Goal: Navigation & Orientation: Find specific page/section

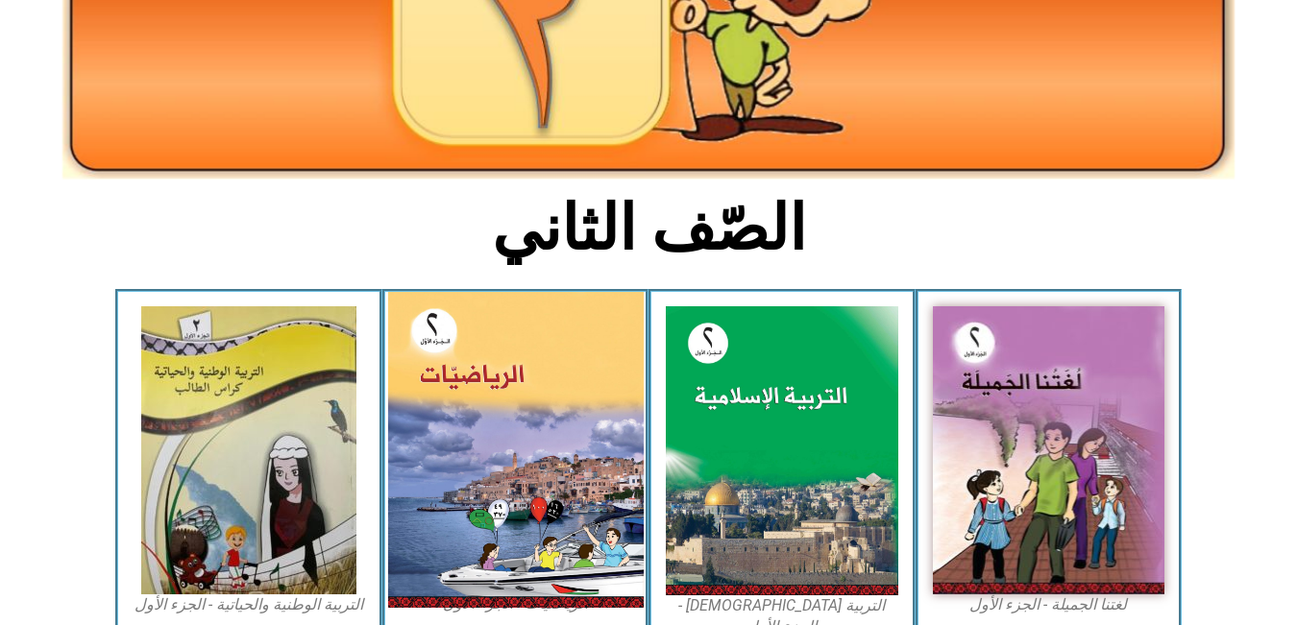
scroll to position [311, 0]
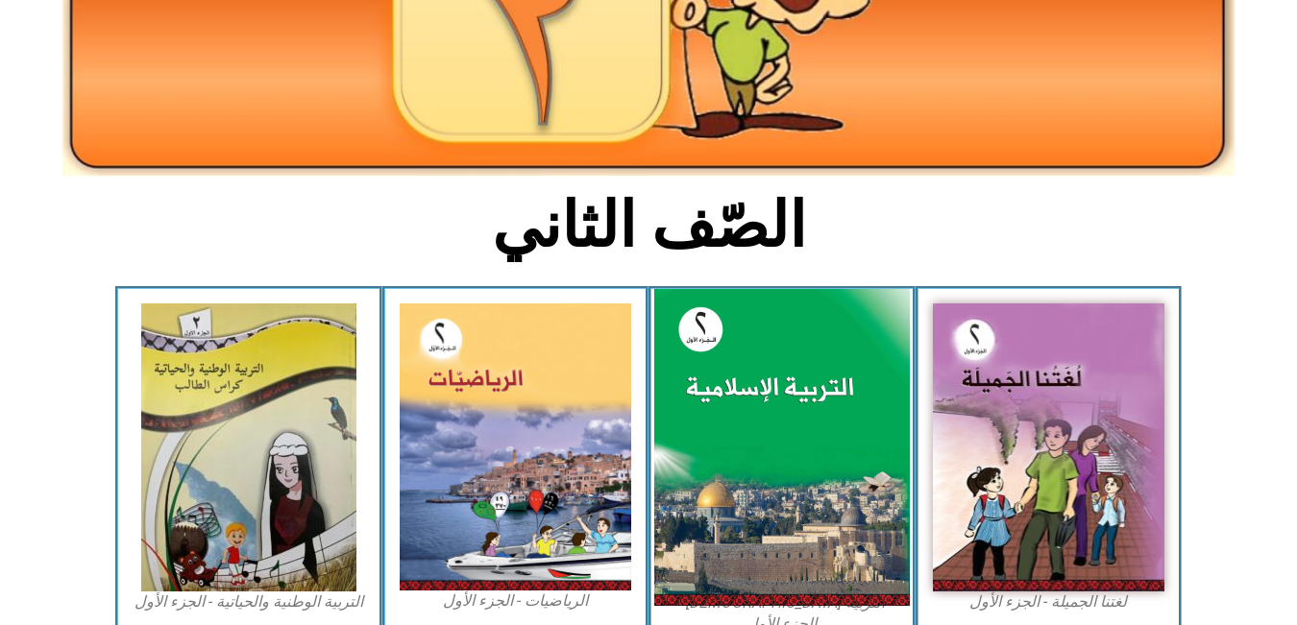
click at [739, 464] on img at bounding box center [782, 448] width 256 height 318
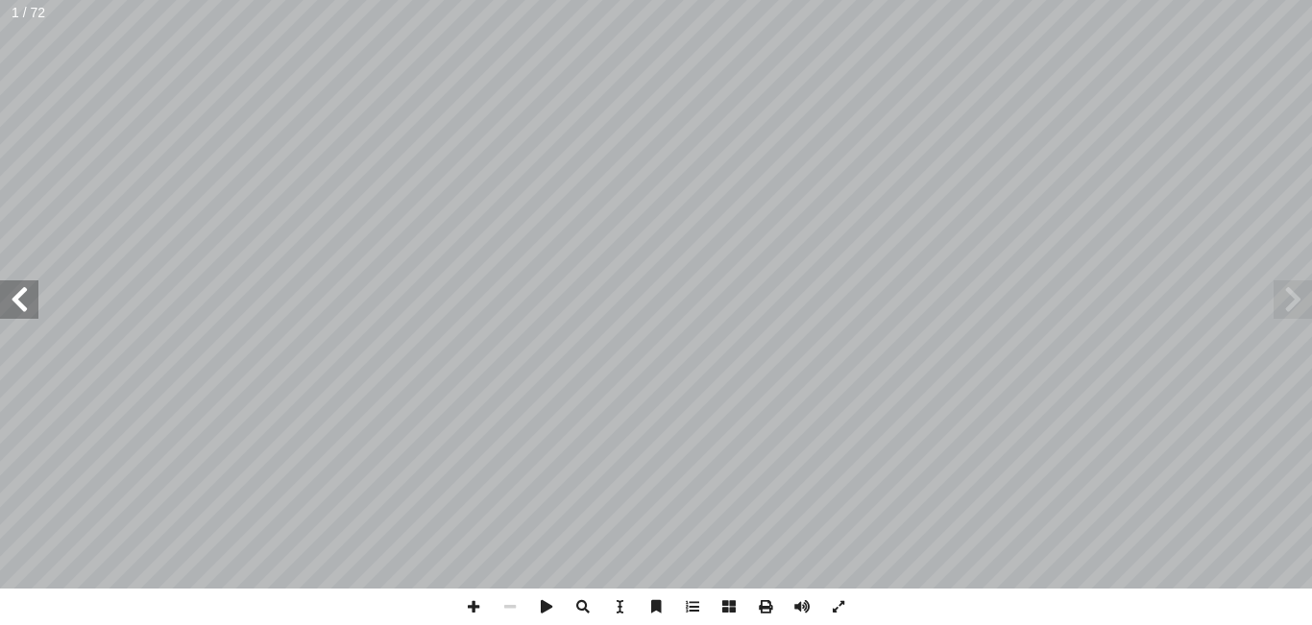
click at [17, 290] on span at bounding box center [19, 300] width 38 height 38
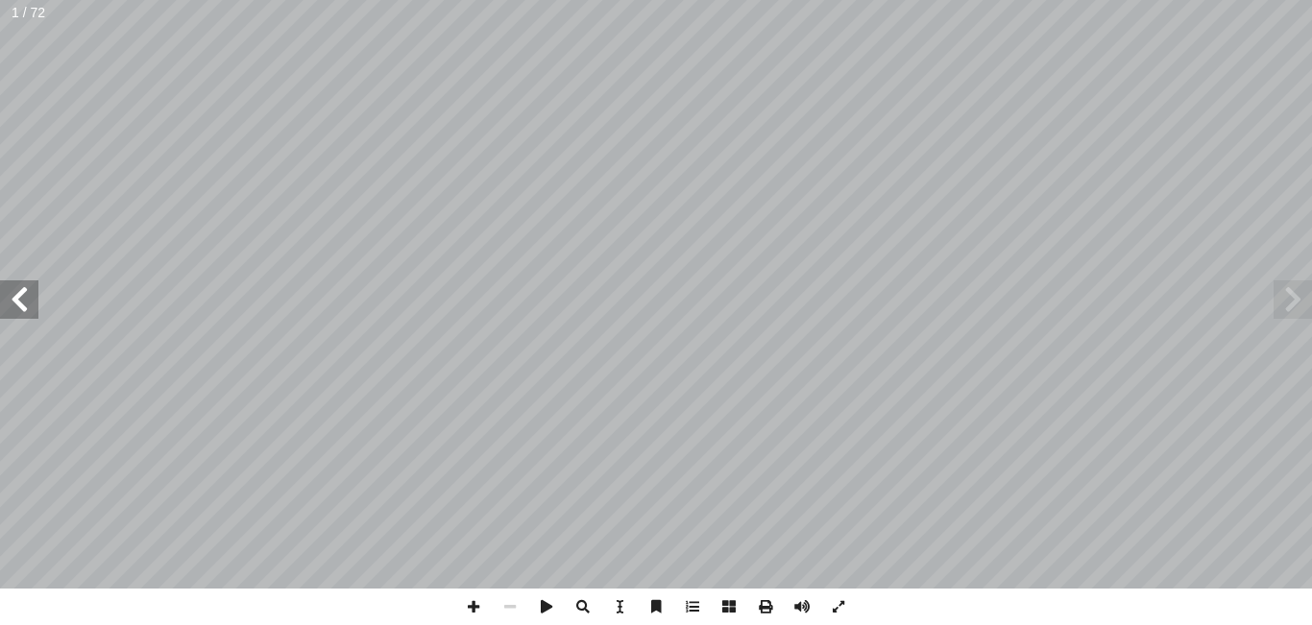
click at [17, 290] on span at bounding box center [19, 300] width 38 height 38
click at [12, 293] on span at bounding box center [19, 300] width 38 height 38
click at [12, 298] on span at bounding box center [19, 300] width 38 height 38
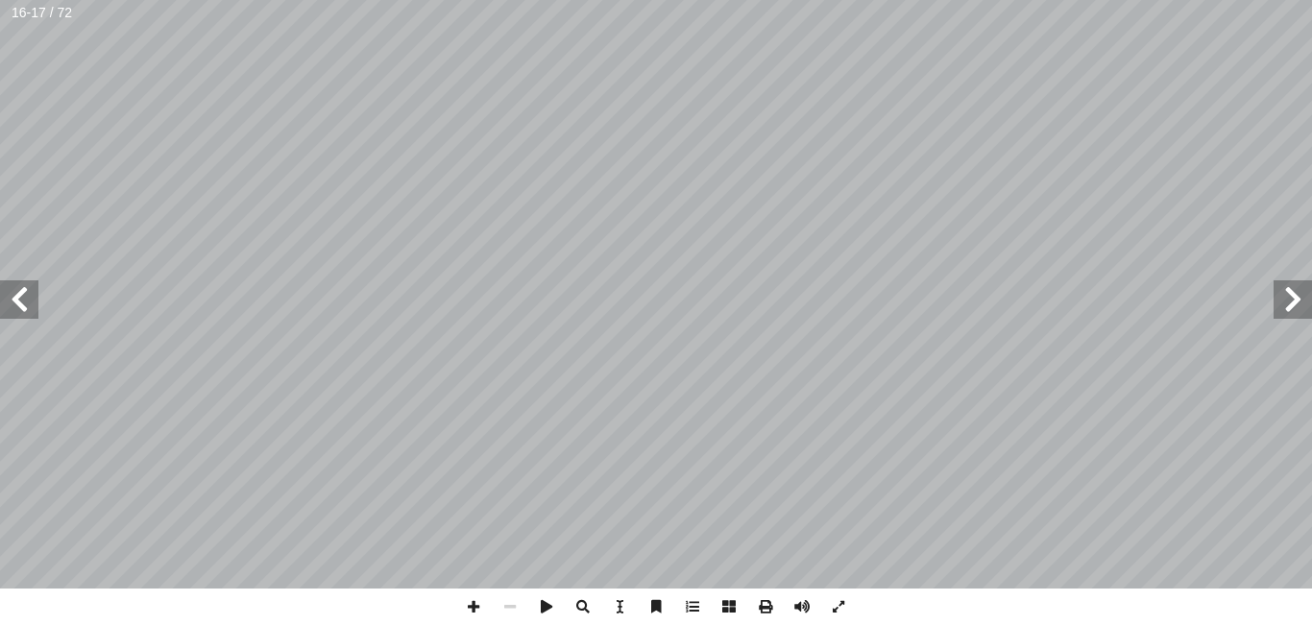
click at [12, 298] on span at bounding box center [19, 300] width 38 height 38
click at [27, 305] on span at bounding box center [19, 300] width 38 height 38
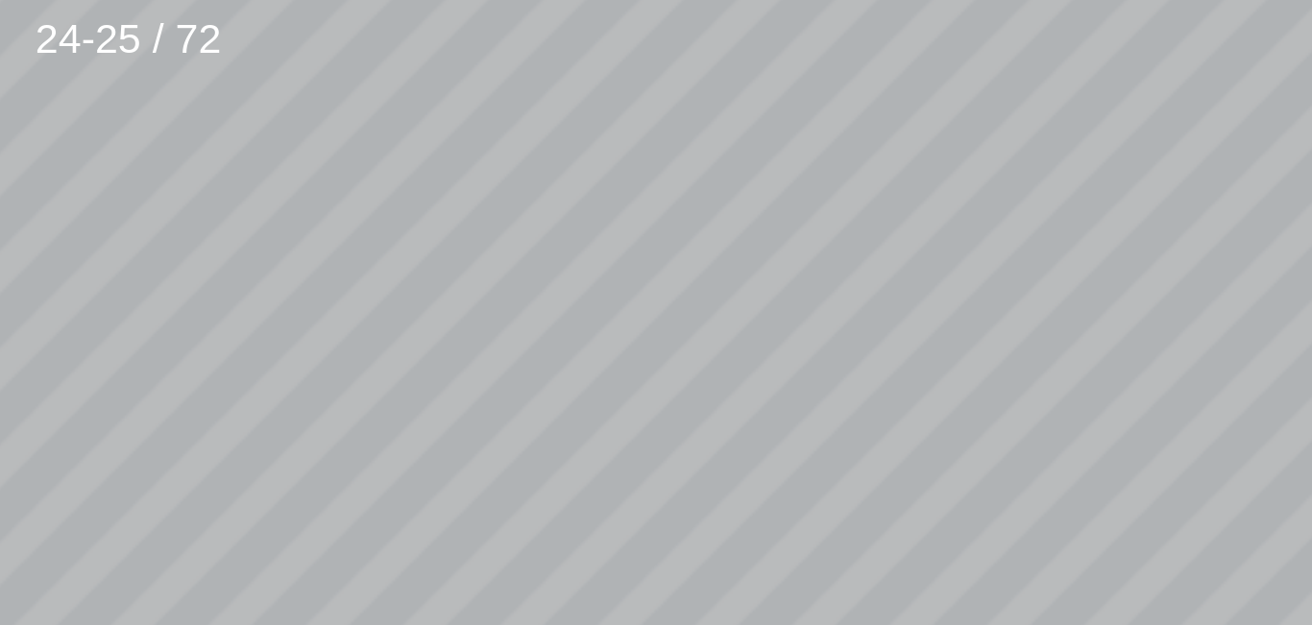
scroll to position [100, -275]
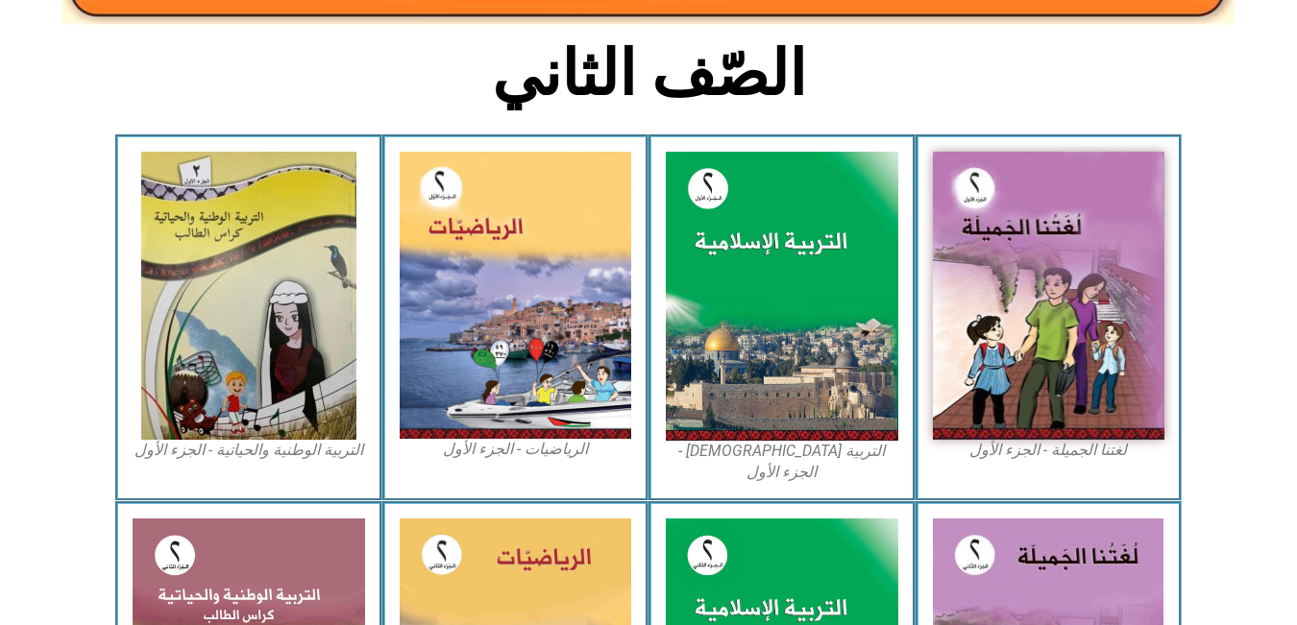
scroll to position [467, 0]
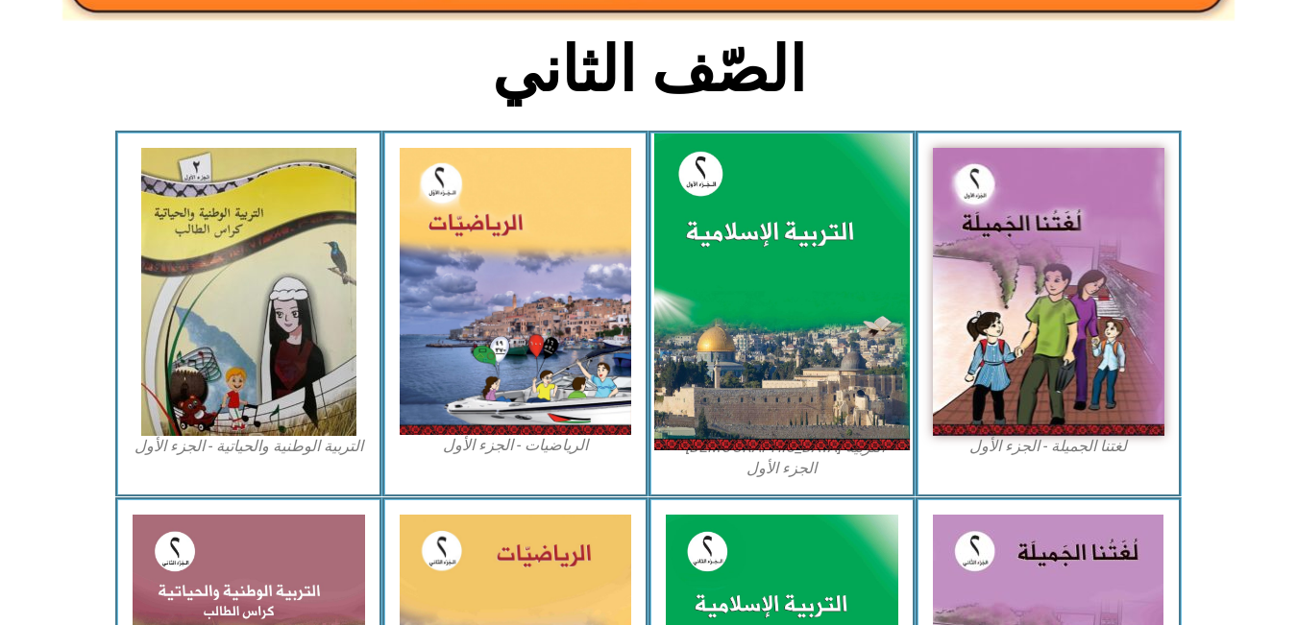
click at [804, 405] on img at bounding box center [782, 293] width 256 height 318
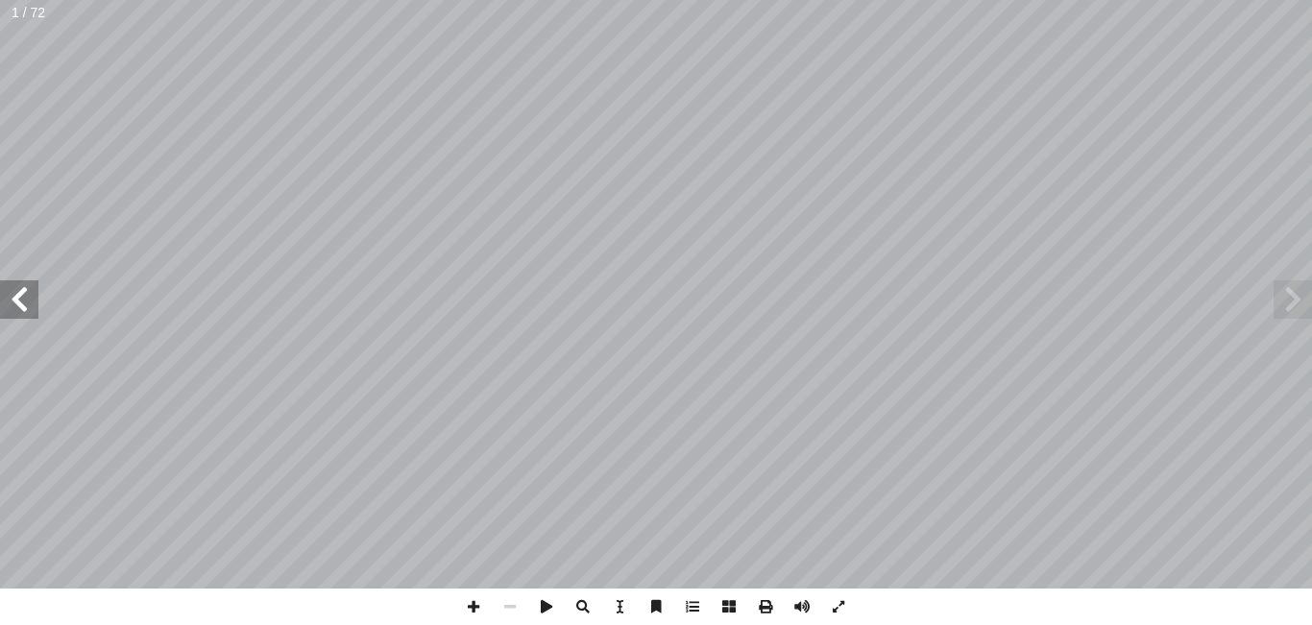
click at [17, 295] on span at bounding box center [19, 300] width 38 height 38
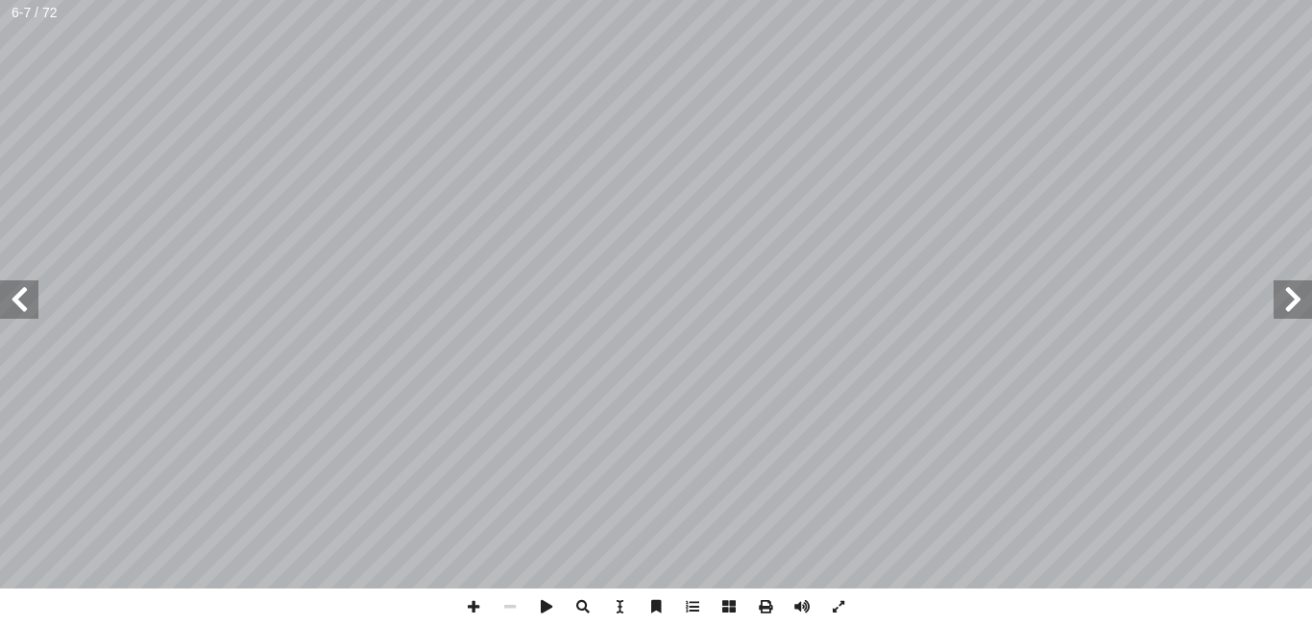
click at [17, 295] on span at bounding box center [19, 300] width 38 height 38
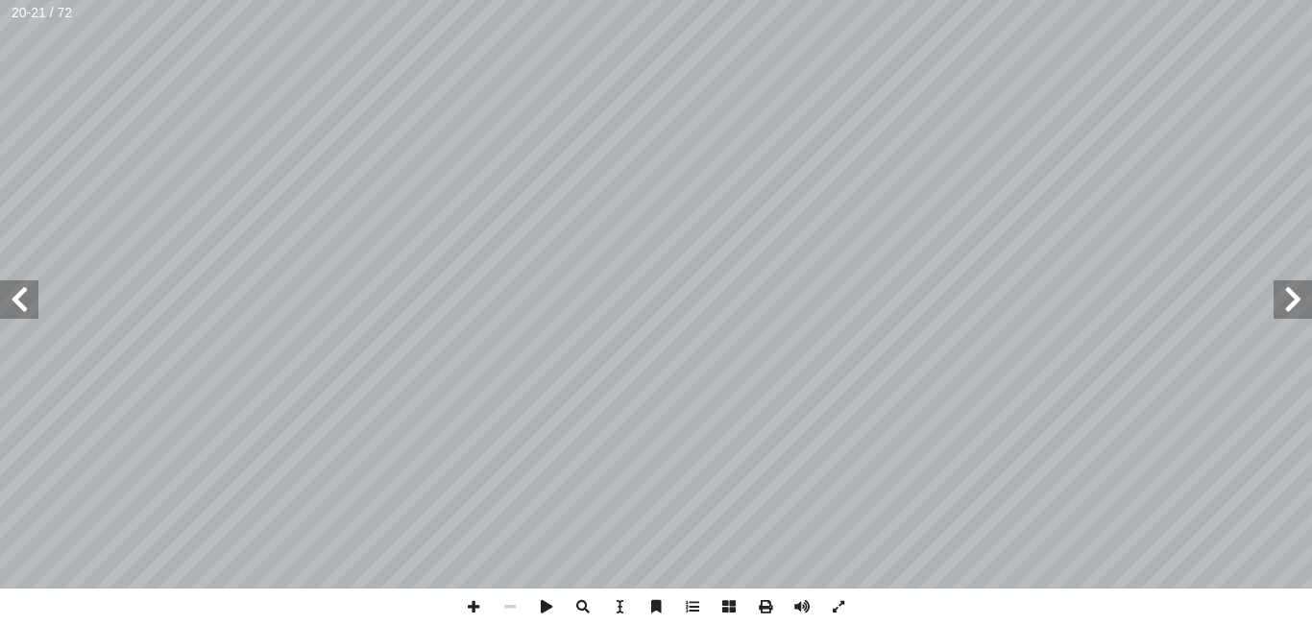
click at [17, 295] on span at bounding box center [19, 300] width 38 height 38
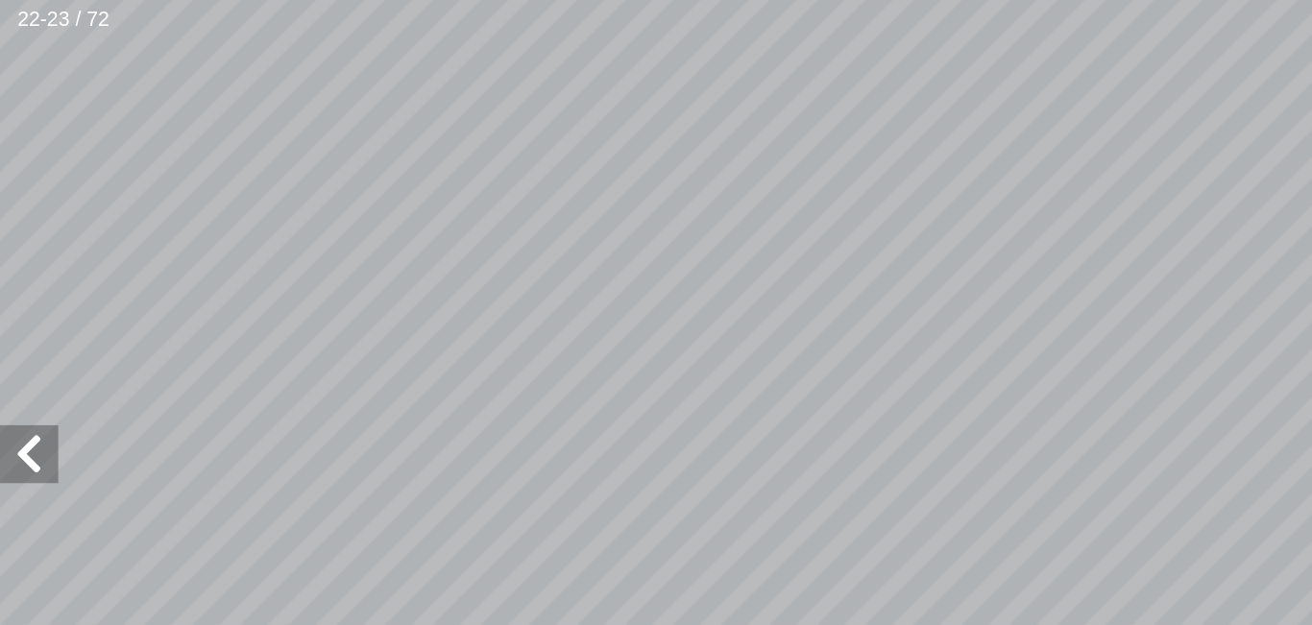
scroll to position [0, -149]
